Goal: Task Accomplishment & Management: Manage account settings

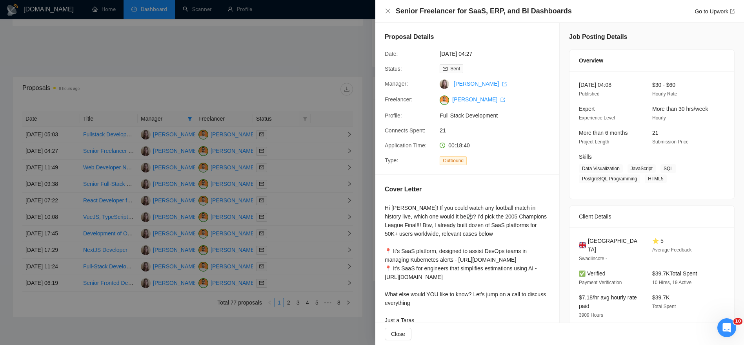
click at [255, 40] on div at bounding box center [372, 172] width 744 height 345
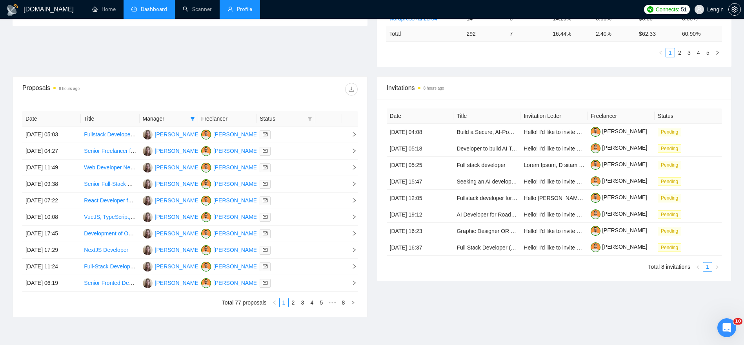
click at [243, 9] on link "Profile" at bounding box center [240, 9] width 25 height 7
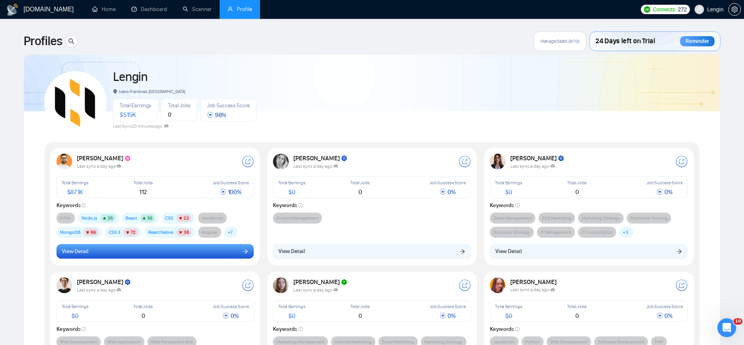
click at [221, 252] on button "View Detail" at bounding box center [156, 251] width 198 height 15
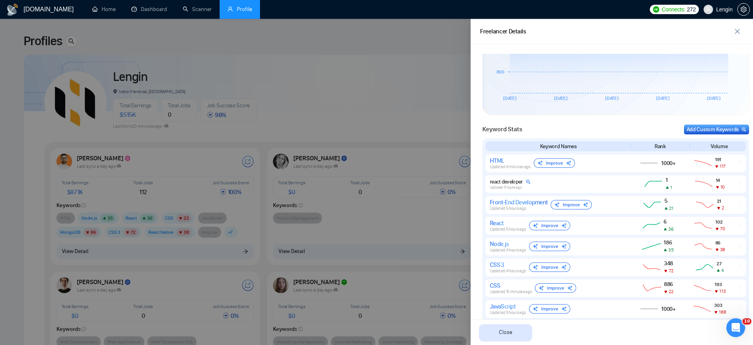
scroll to position [315, 0]
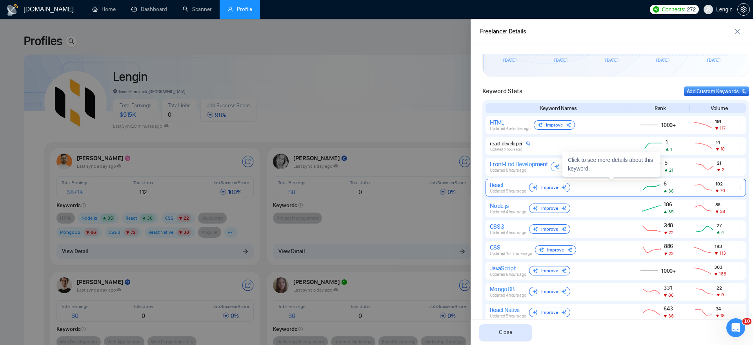
click at [511, 186] on div "React" at bounding box center [508, 184] width 36 height 7
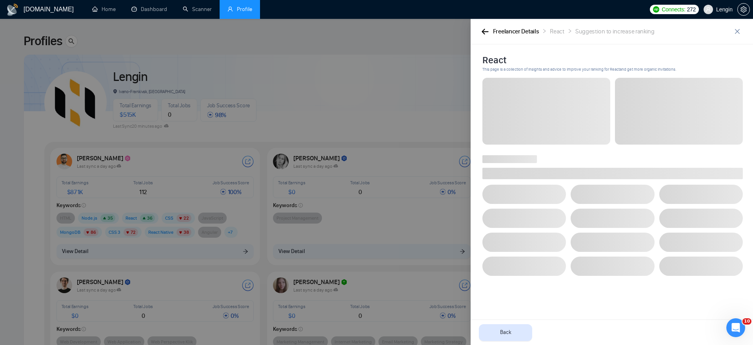
scroll to position [0, 0]
